Goal: Transaction & Acquisition: Purchase product/service

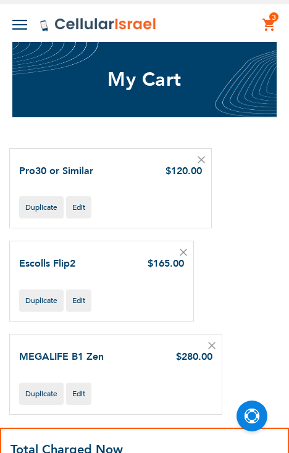
click at [201, 159] on icon at bounding box center [201, 160] width 6 height 6
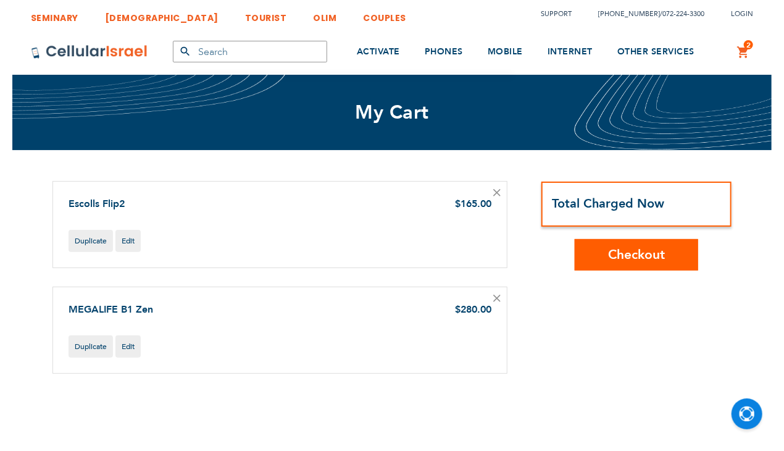
click at [496, 191] on icon at bounding box center [496, 192] width 7 height 7
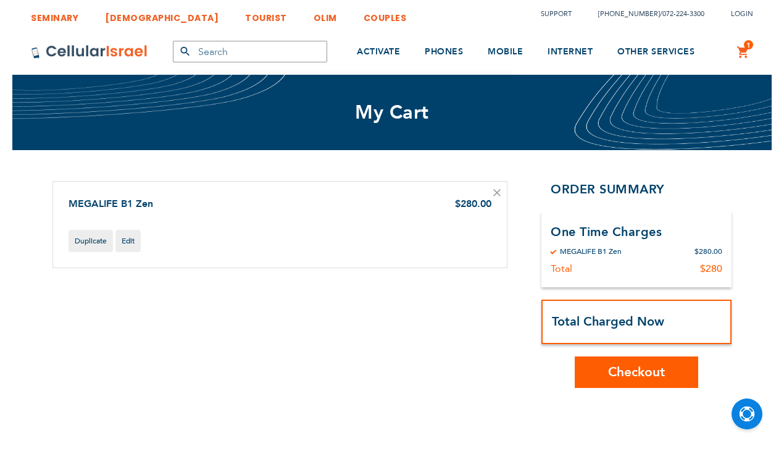
click at [494, 193] on icon at bounding box center [496, 192] width 7 height 7
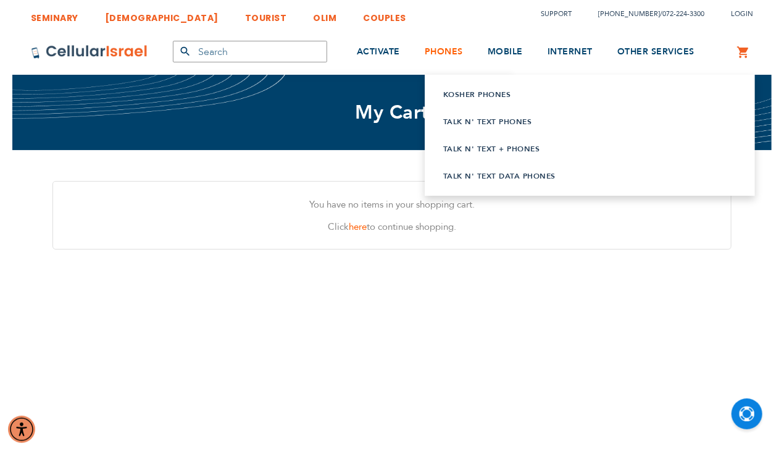
click at [451, 48] on span "PHONES" at bounding box center [444, 52] width 38 height 12
